Goal: Information Seeking & Learning: Learn about a topic

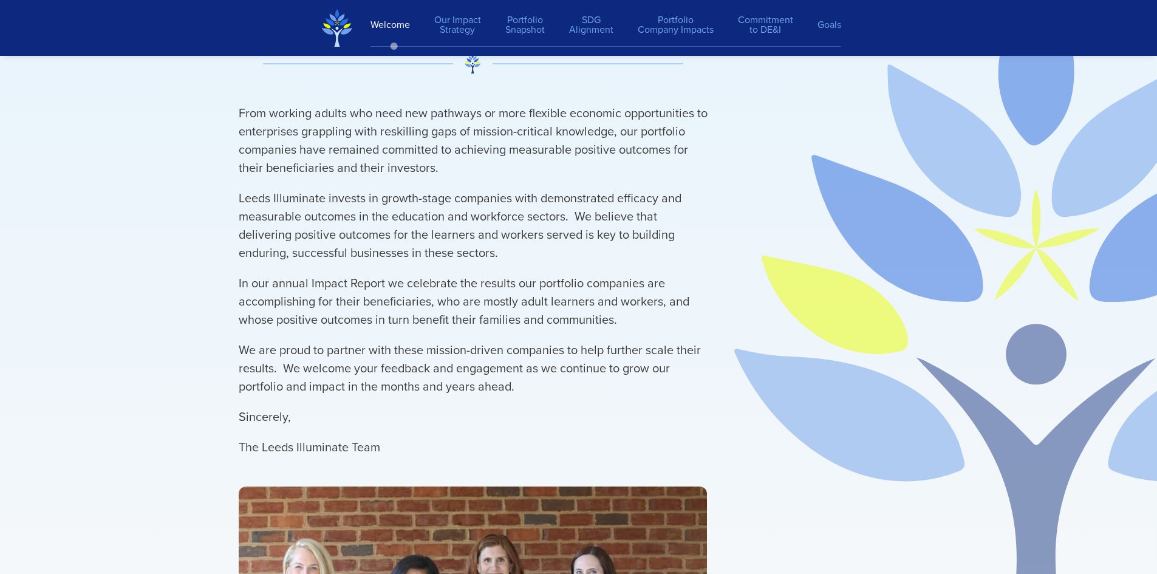
scroll to position [2028, 0]
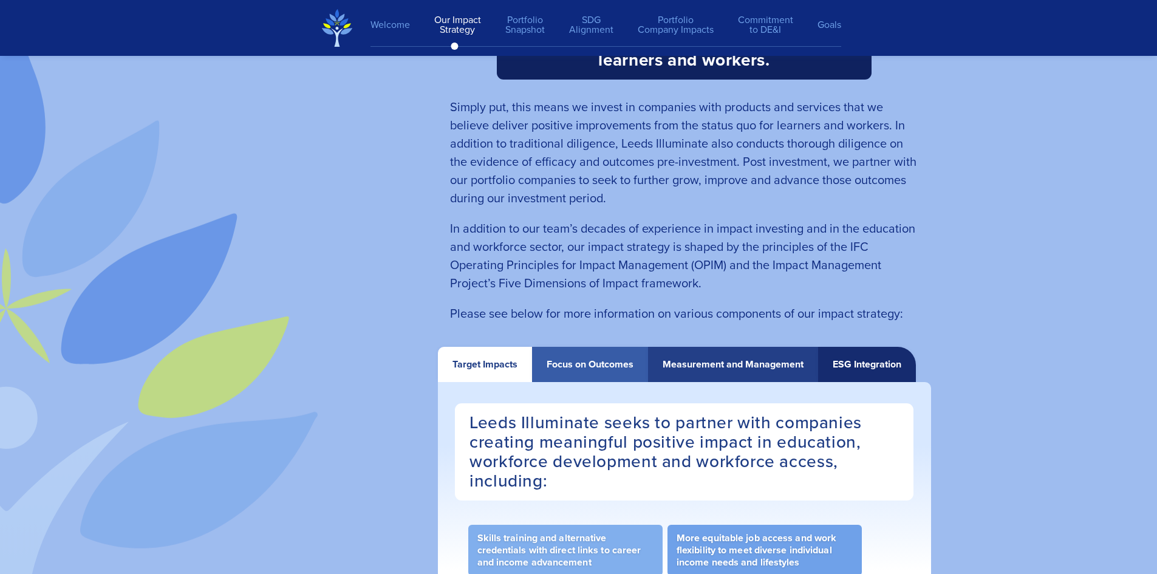
click at [620, 357] on div "Focus on Outcomes" at bounding box center [590, 364] width 116 height 35
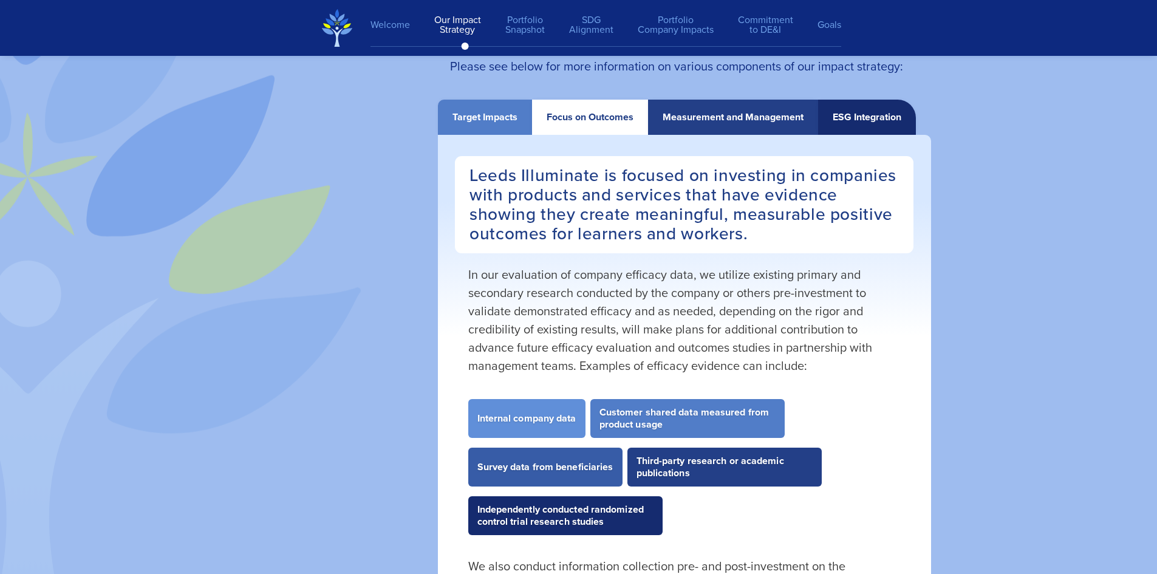
scroll to position [2210, 0]
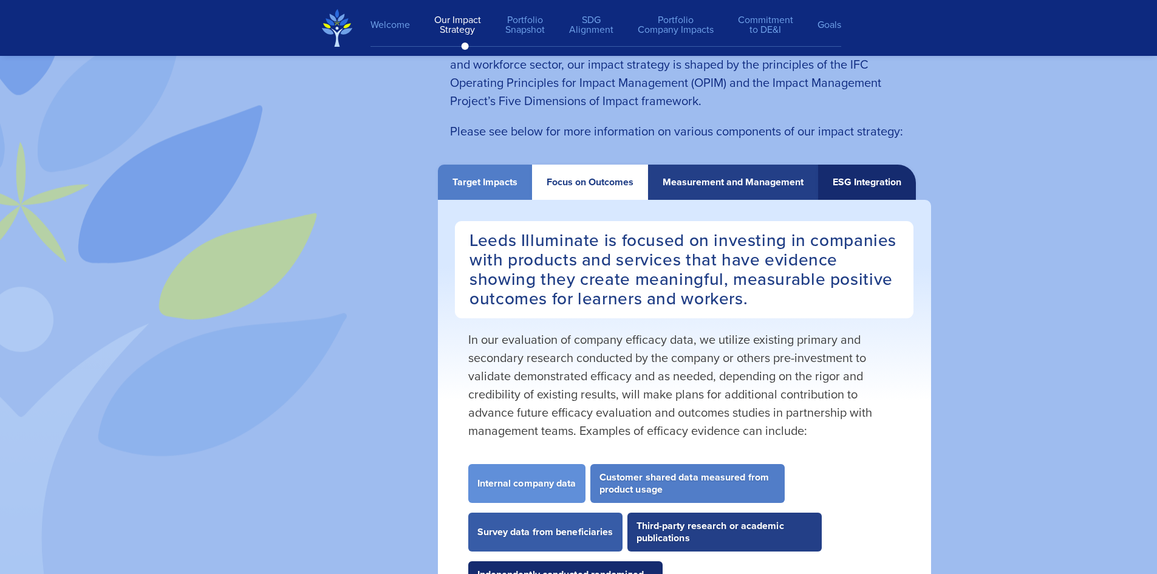
click at [718, 188] on div "Measurement and Management" at bounding box center [733, 182] width 141 height 11
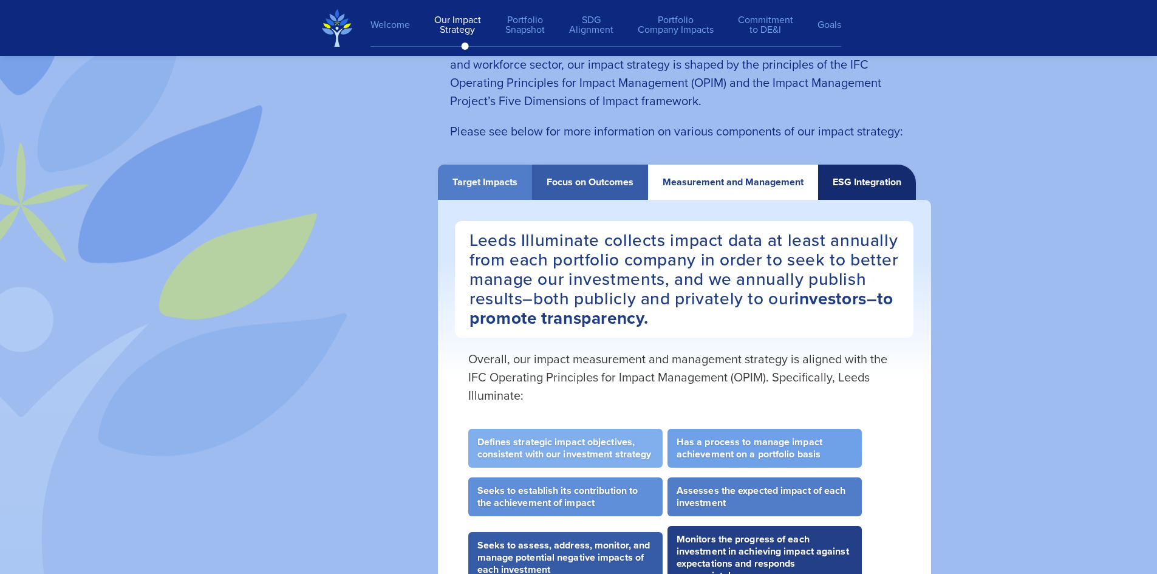
click at [861, 182] on div "ESG Integration" at bounding box center [867, 182] width 69 height 11
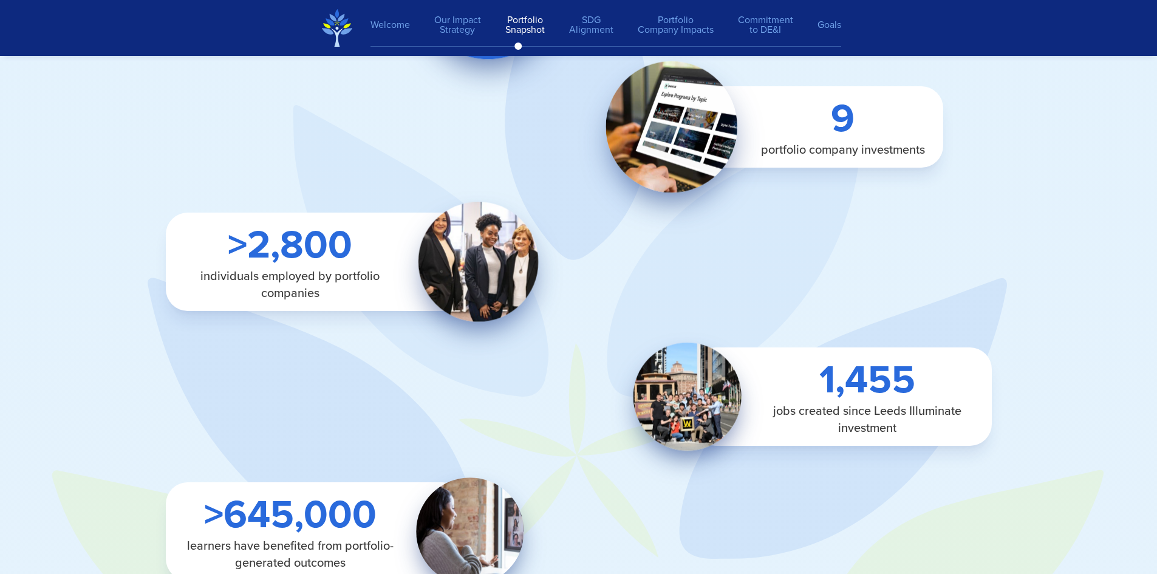
scroll to position [3243, 0]
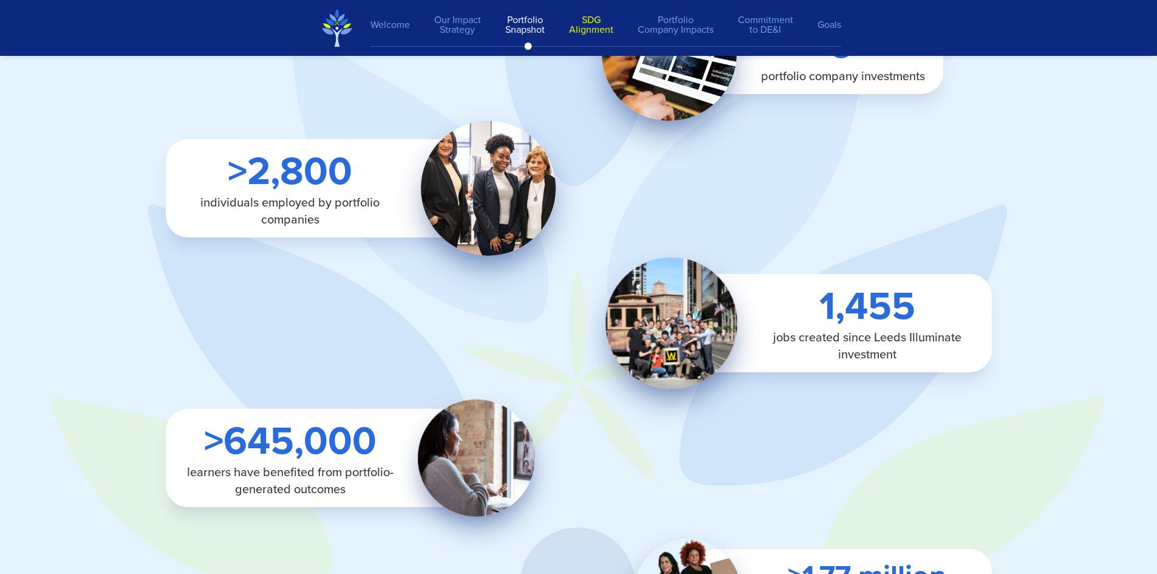
click at [588, 26] on link "SDG Alignment" at bounding box center [591, 25] width 69 height 32
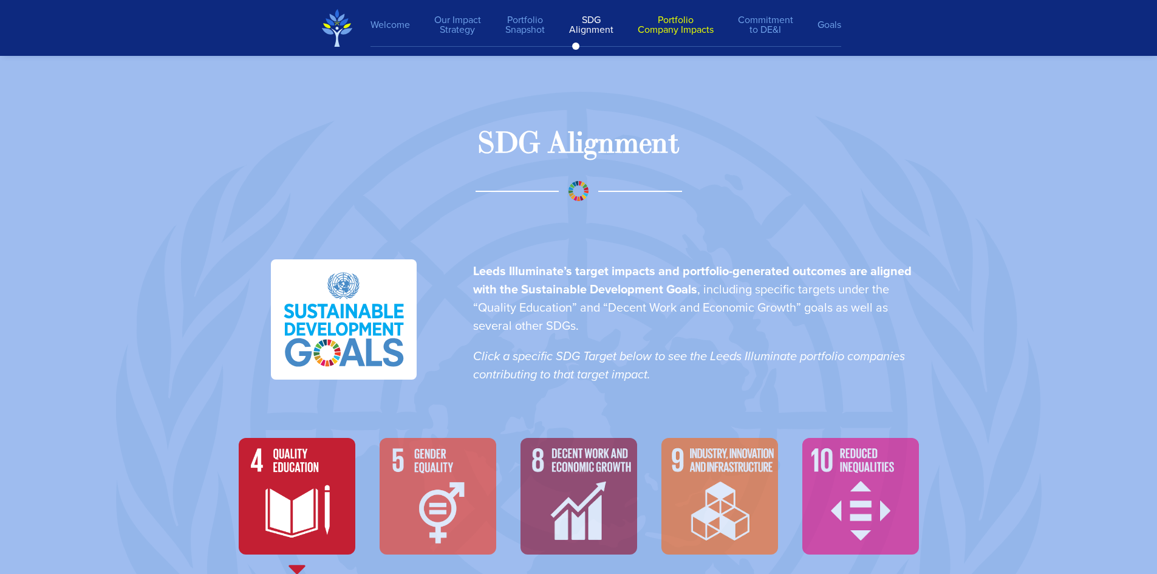
click at [662, 25] on link "Portfolio Company Impacts" at bounding box center [676, 25] width 100 height 32
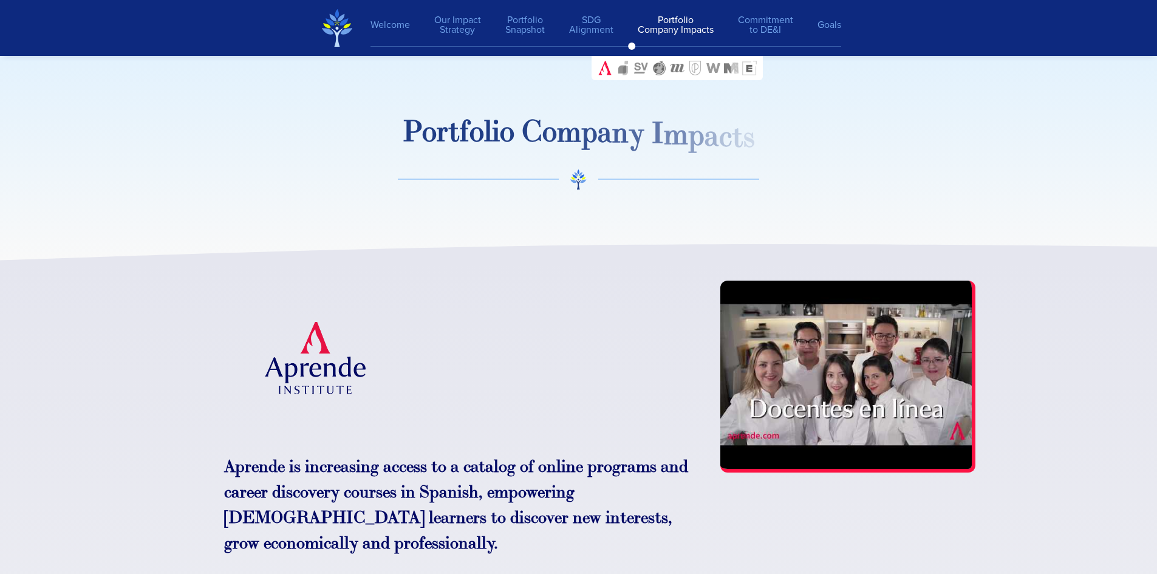
scroll to position [5021, 0]
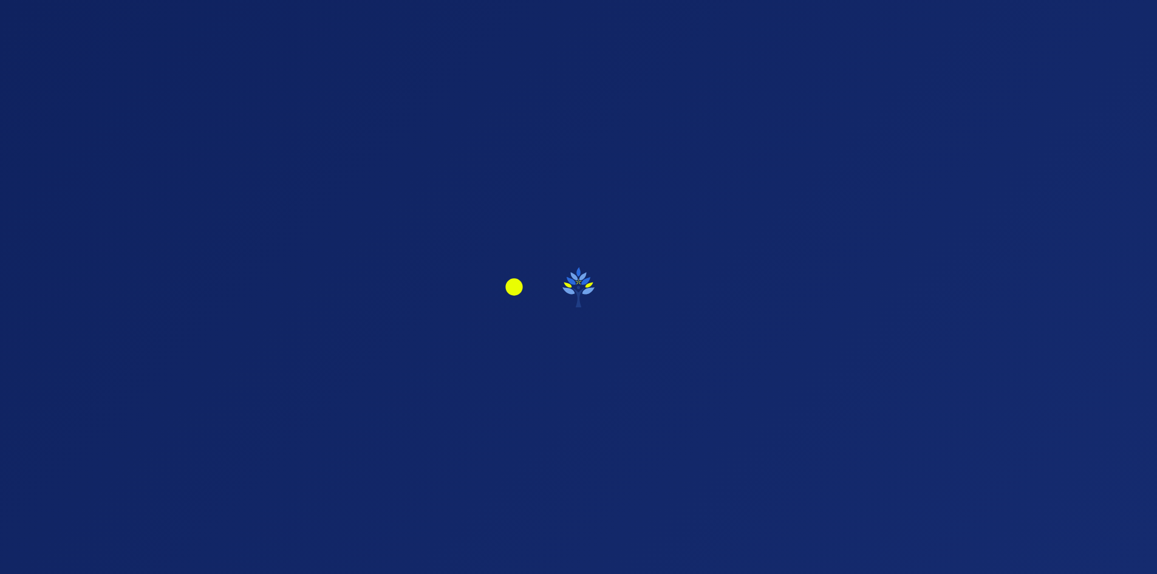
scroll to position [3986, 0]
